Goal: Task Accomplishment & Management: Use online tool/utility

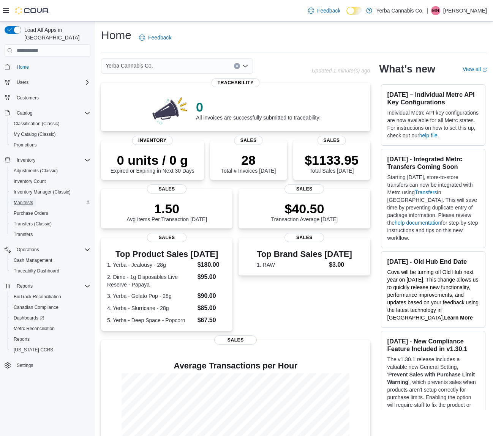
click at [36, 198] on link "Manifests" at bounding box center [23, 202] width 25 height 9
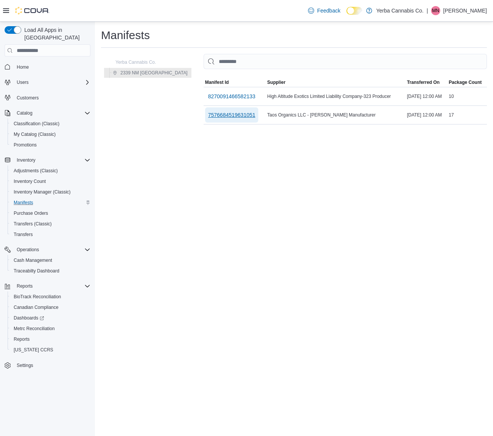
click at [235, 116] on span "7576684519631051" at bounding box center [231, 115] width 47 height 8
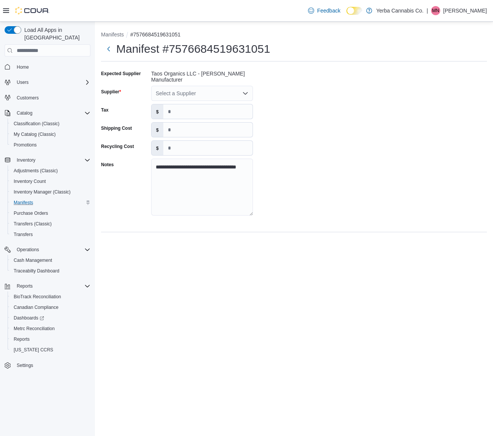
click at [243, 97] on div "Select a Supplier" at bounding box center [202, 93] width 102 height 15
type input "****"
click at [233, 103] on span "Yerb a Cannabis Co." at bounding box center [206, 106] width 83 height 8
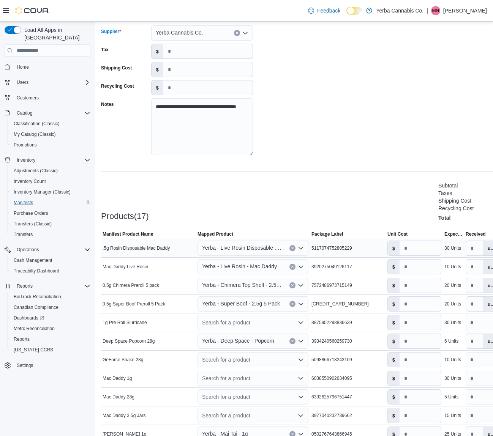
scroll to position [210, 0]
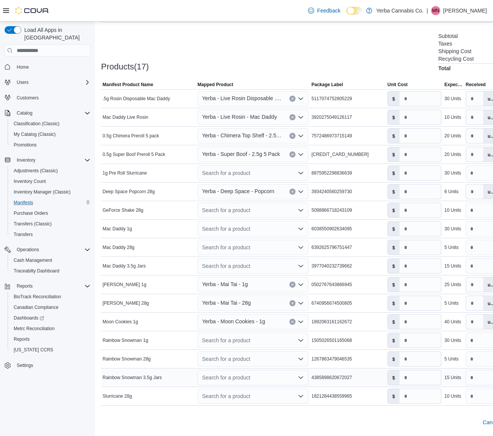
click at [263, 379] on div "Search for a product" at bounding box center [252, 377] width 111 height 15
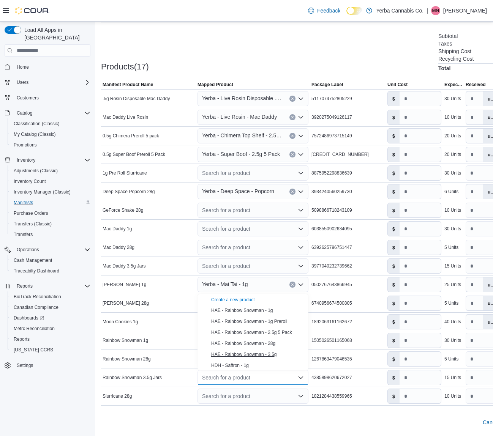
click at [259, 355] on span "HAE - Rainbow Snowman - 3.5g" at bounding box center [244, 354] width 66 height 5
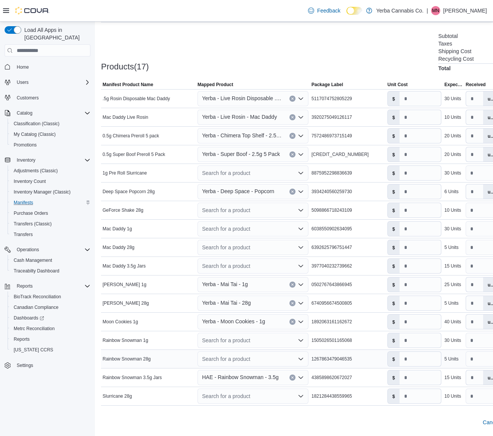
click at [258, 359] on div "Search for a product" at bounding box center [252, 358] width 111 height 15
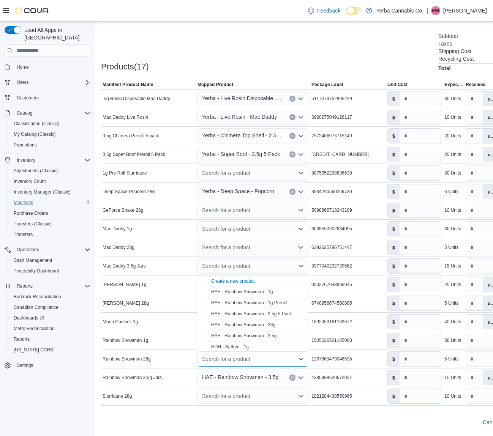
click at [245, 324] on span "HAE - Rainbow Snowman - 28g" at bounding box center [243, 324] width 64 height 5
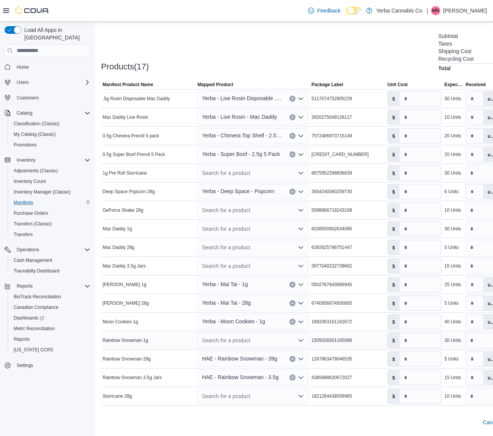
click at [252, 340] on div "Search for a product" at bounding box center [252, 340] width 111 height 15
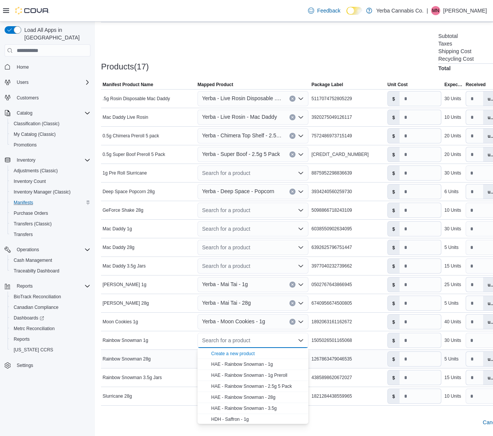
click at [257, 365] on span "HAE - Rainbow Snowman - 1g" at bounding box center [242, 364] width 62 height 5
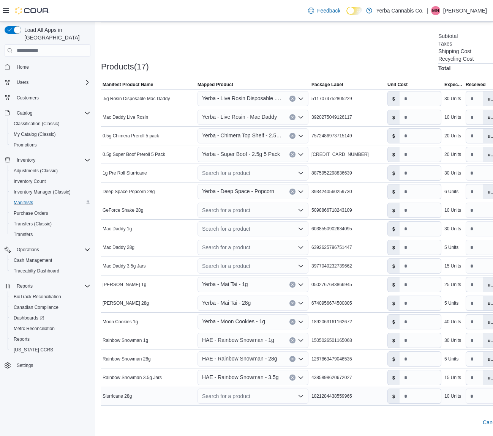
click at [248, 393] on div "Search for a product" at bounding box center [252, 396] width 111 height 15
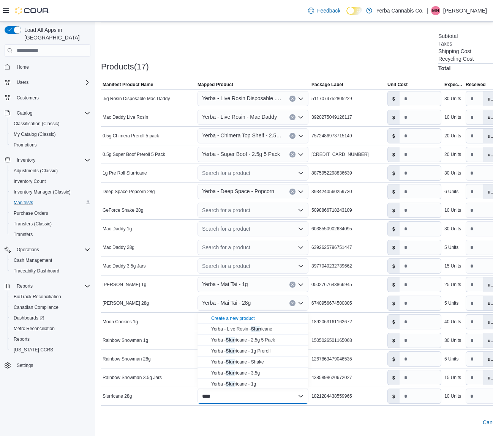
scroll to position [12, 0]
type input "****"
click at [249, 382] on span "Yerba - Slur ricane - 28g" at bounding box center [234, 382] width 47 height 5
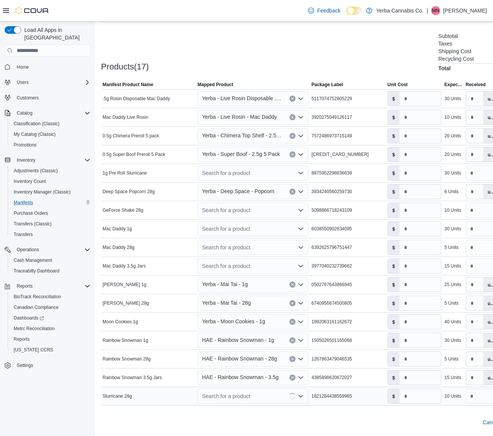
type input "*"
click at [217, 265] on div "Search for a product" at bounding box center [252, 265] width 111 height 15
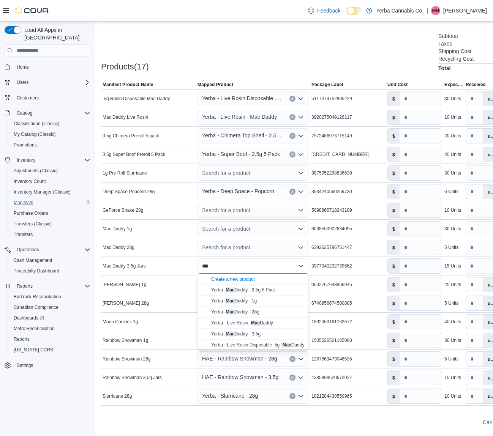
type input "***"
click at [247, 332] on span "Yerba - Mac Daddy - 3.5g" at bounding box center [235, 333] width 49 height 5
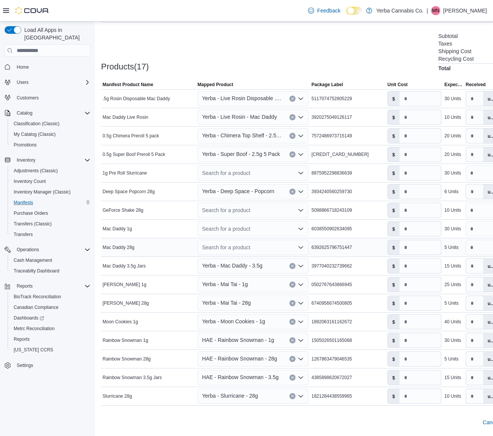
click at [221, 246] on div "Search for a product" at bounding box center [252, 247] width 111 height 15
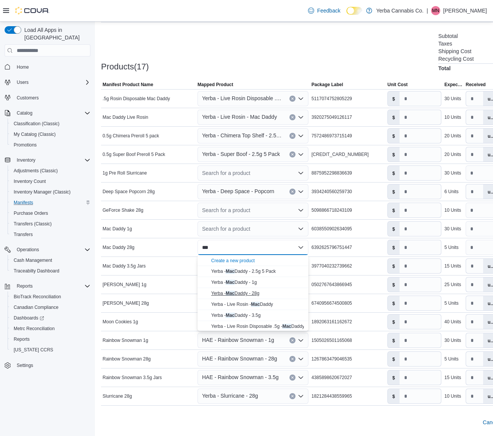
type input "***"
click at [234, 293] on mark "Mac" at bounding box center [229, 293] width 9 height 5
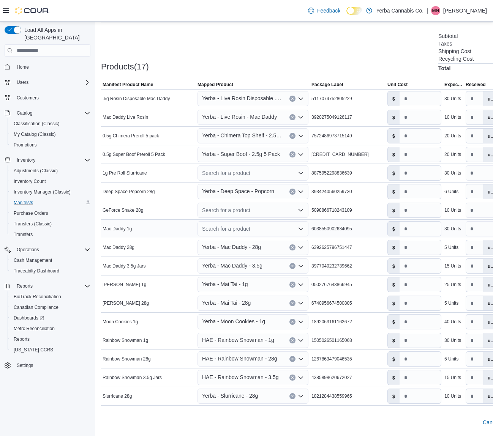
click at [244, 230] on div "Search for a product" at bounding box center [252, 228] width 111 height 15
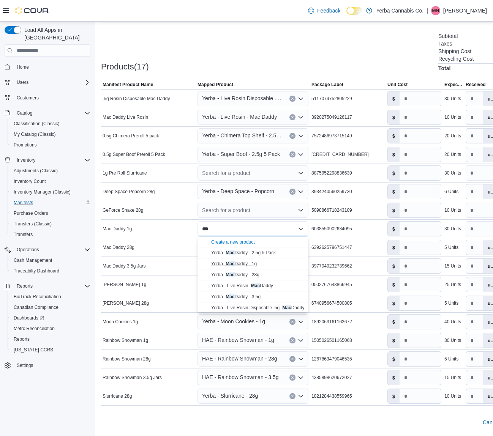
type input "***"
click at [237, 261] on span "Yerba - Mac Daddy - 1g" at bounding box center [234, 263] width 46 height 5
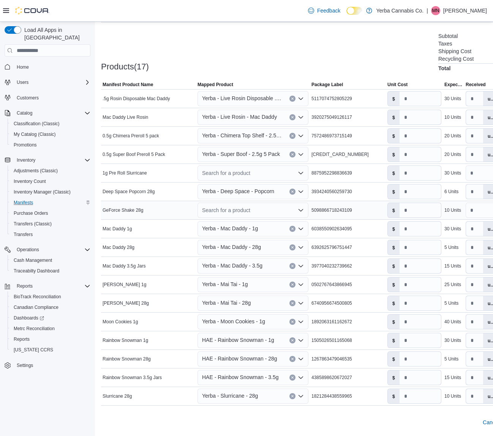
click at [217, 212] on div "Search for a product" at bounding box center [252, 210] width 111 height 15
click at [213, 175] on div "Search for a product" at bounding box center [252, 172] width 111 height 15
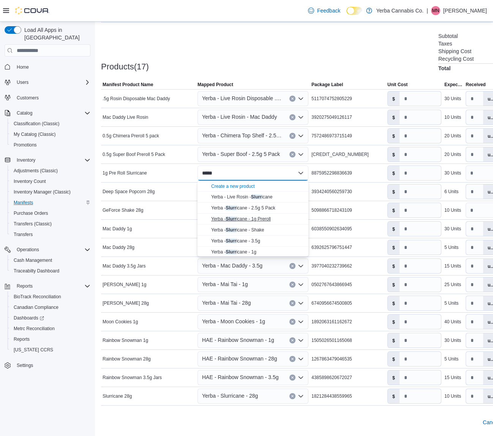
type input "*****"
click at [255, 222] on div "Yerba - Slurr icane - 1g Preroll" at bounding box center [257, 219] width 93 height 6
type input "****"
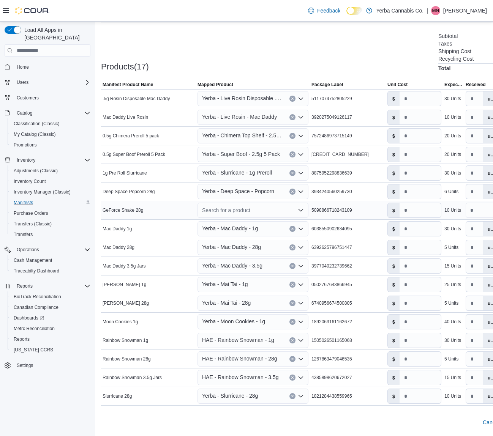
click at [275, 216] on div "Search for a product" at bounding box center [252, 210] width 111 height 15
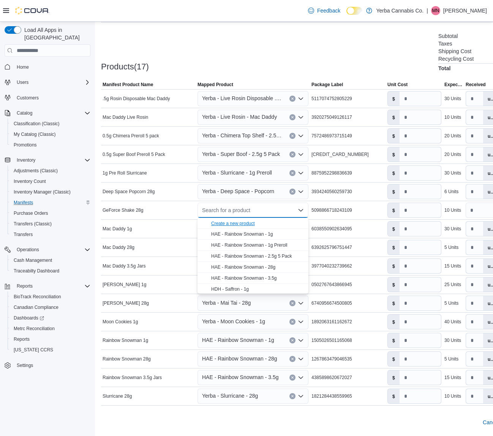
click at [240, 222] on div "Create a new product" at bounding box center [233, 224] width 44 height 6
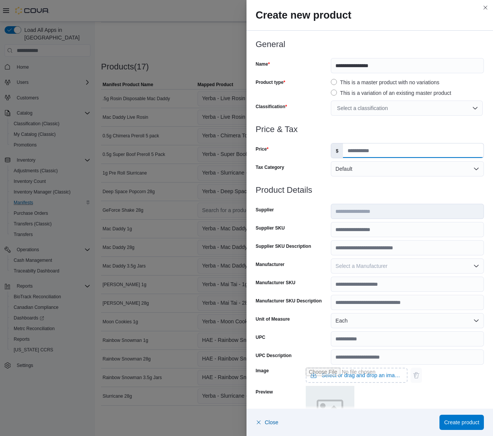
click at [366, 147] on input "Price" at bounding box center [413, 150] width 140 height 14
type input "**"
click at [363, 109] on div "Select a classification" at bounding box center [407, 108] width 152 height 15
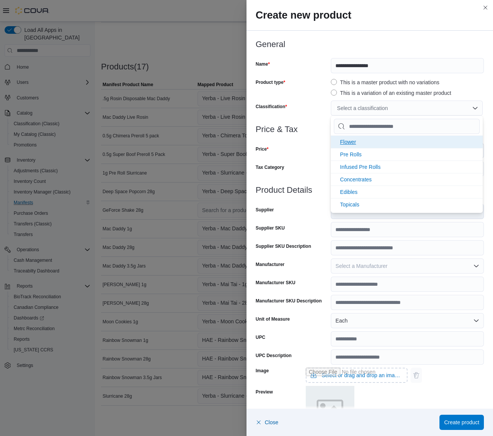
click at [352, 145] on li "Flower" at bounding box center [407, 141] width 152 height 13
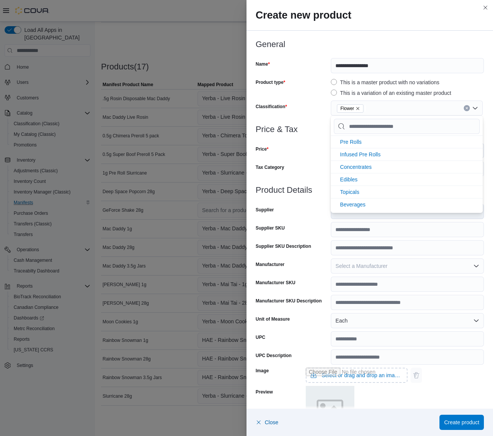
scroll to position [0, 0]
click at [321, 113] on div "Classification" at bounding box center [291, 108] width 72 height 15
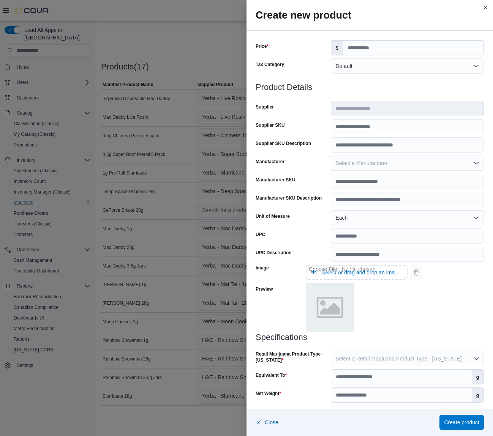
scroll to position [161, 0]
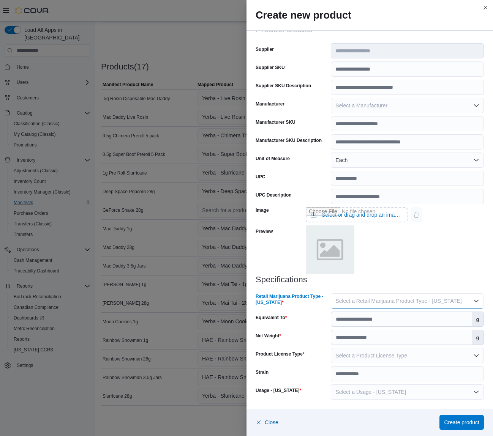
click at [397, 298] on span "Select a Retail Marijuana Product Type - [US_STATE]" at bounding box center [398, 301] width 126 height 6
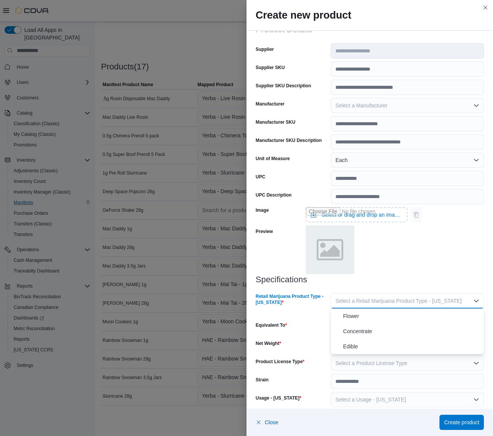
click at [364, 320] on span "Flower" at bounding box center [412, 316] width 138 height 9
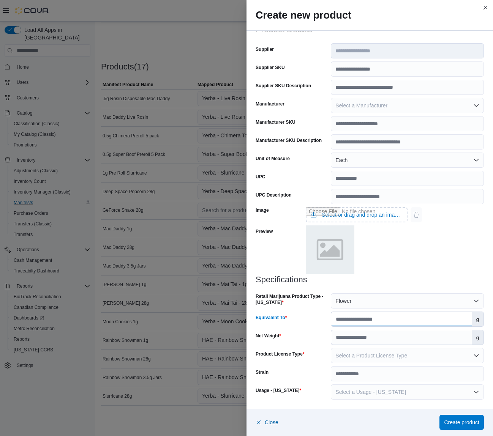
click at [366, 326] on input "Equivalent To" at bounding box center [401, 319] width 140 height 14
click at [364, 355] on button "Select a Product License Type" at bounding box center [407, 355] width 153 height 15
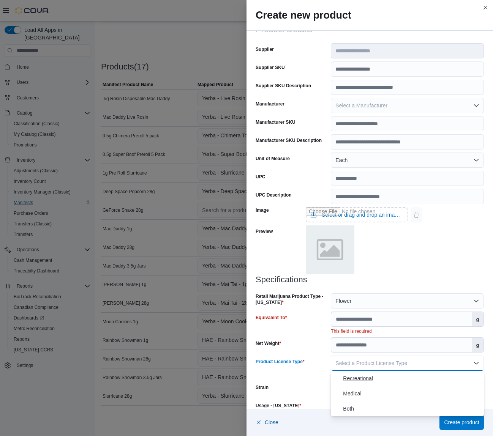
click at [352, 379] on span "Recreational" at bounding box center [412, 378] width 138 height 9
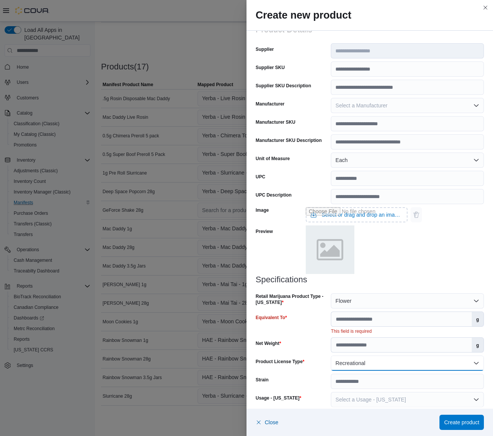
click at [351, 359] on button "Recreational" at bounding box center [407, 363] width 153 height 15
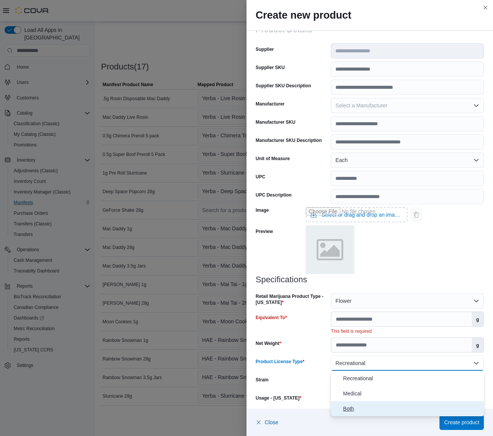
click at [349, 408] on span "Both" at bounding box center [412, 408] width 138 height 9
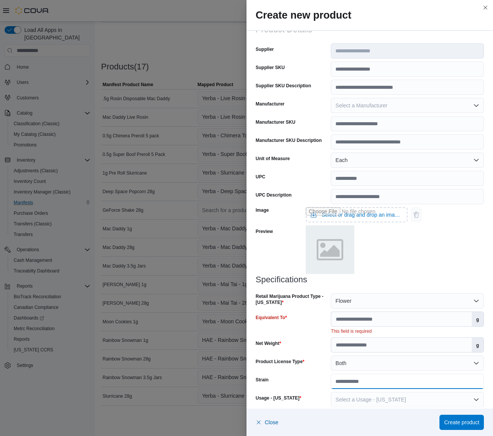
click at [345, 384] on input "Strain" at bounding box center [407, 381] width 153 height 15
click at [350, 399] on span "Select a Usage - [US_STATE]" at bounding box center [370, 400] width 70 height 6
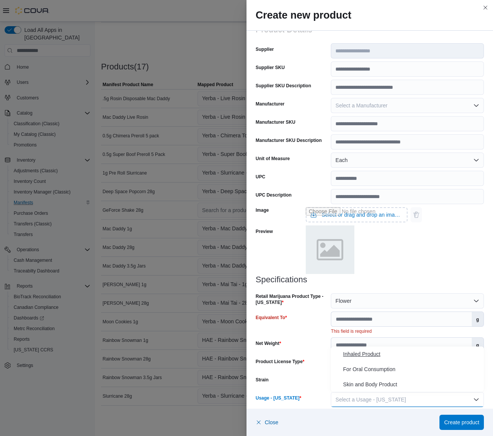
click at [353, 356] on span "Inhaled Product" at bounding box center [412, 354] width 138 height 9
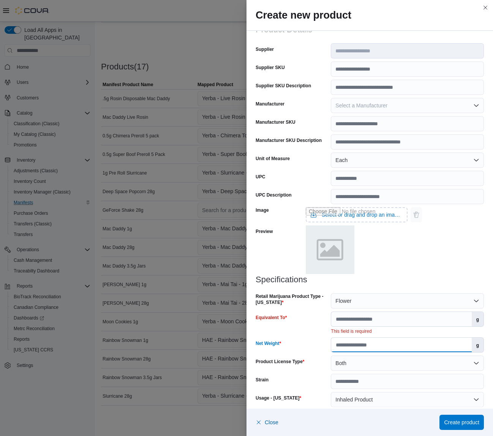
click at [352, 347] on input "Net Weight" at bounding box center [401, 345] width 140 height 14
type input "**"
click at [400, 318] on input "Equivalent To" at bounding box center [401, 319] width 140 height 14
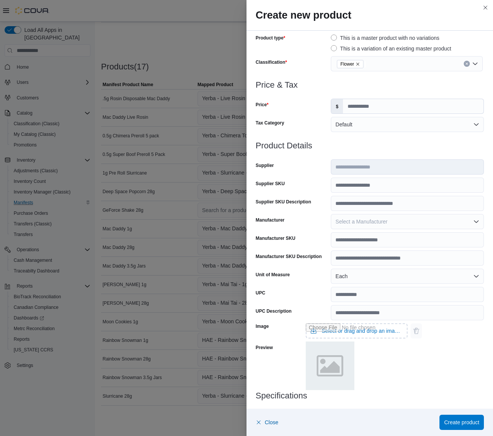
scroll to position [0, 0]
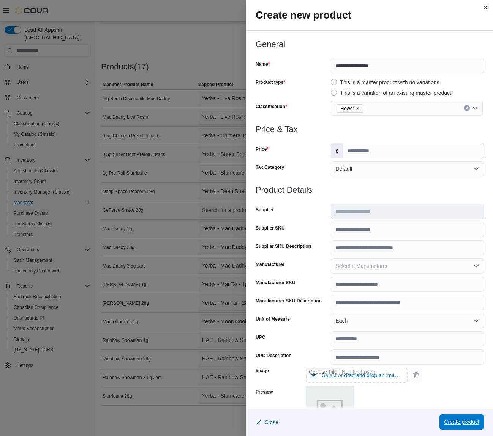
type input "**"
click at [450, 419] on span "Create product" at bounding box center [461, 422] width 35 height 8
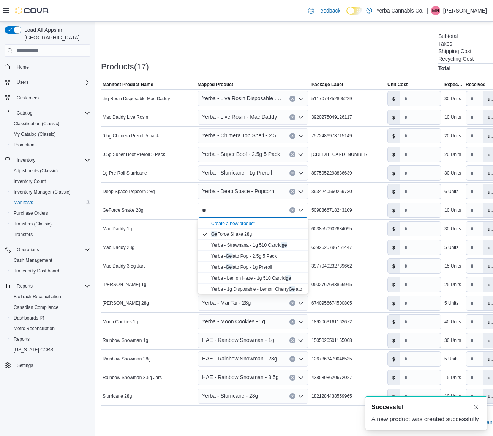
type input "**"
click at [228, 233] on span "Ge Force Shake 28g" at bounding box center [231, 234] width 41 height 5
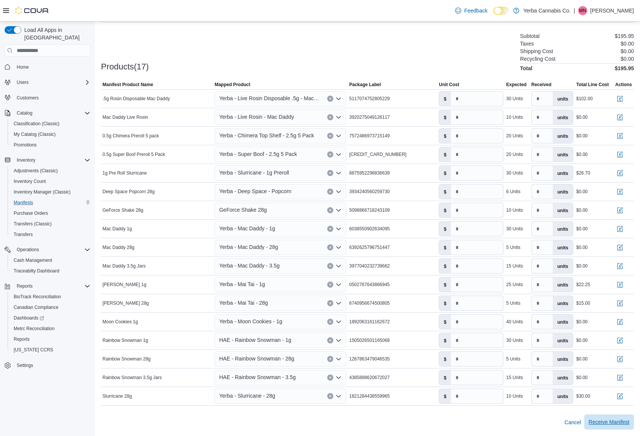
click at [492, 423] on span "Receive Manifest" at bounding box center [609, 422] width 41 height 8
